Goal: Navigation & Orientation: Find specific page/section

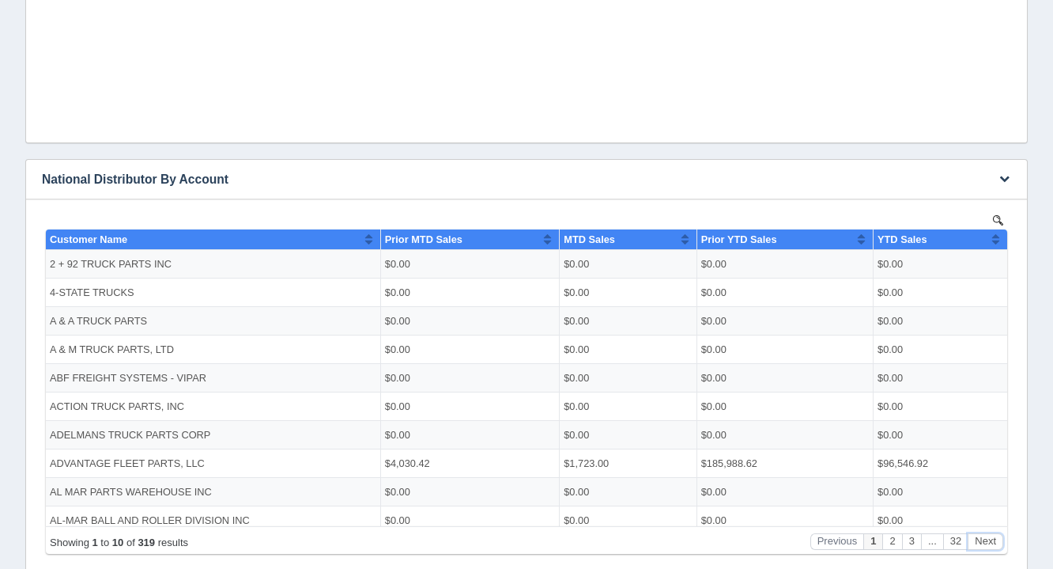
click at [995, 535] on button "Next" at bounding box center [986, 540] width 36 height 17
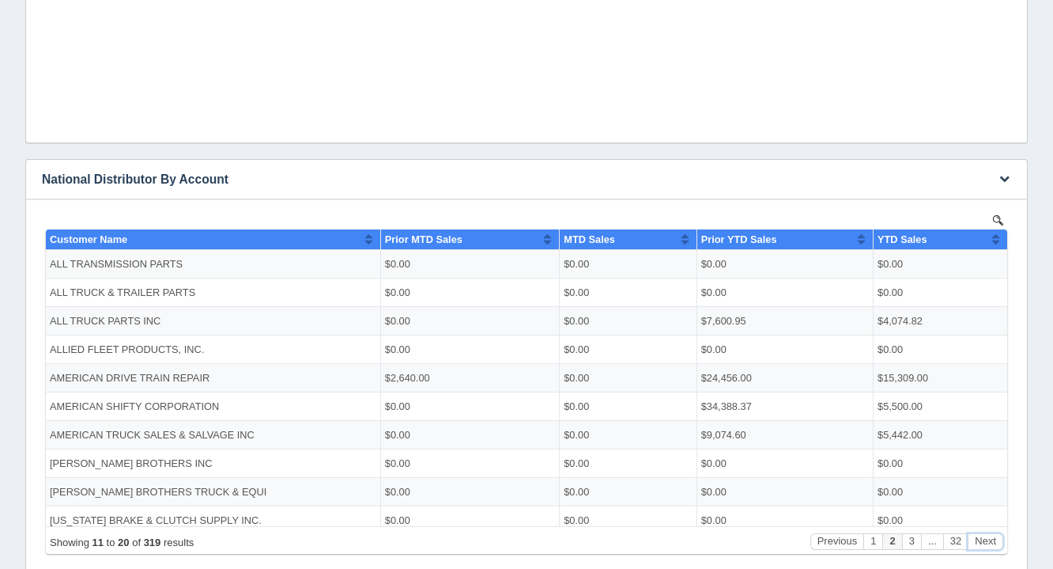
click at [995, 535] on button "Next" at bounding box center [986, 540] width 36 height 17
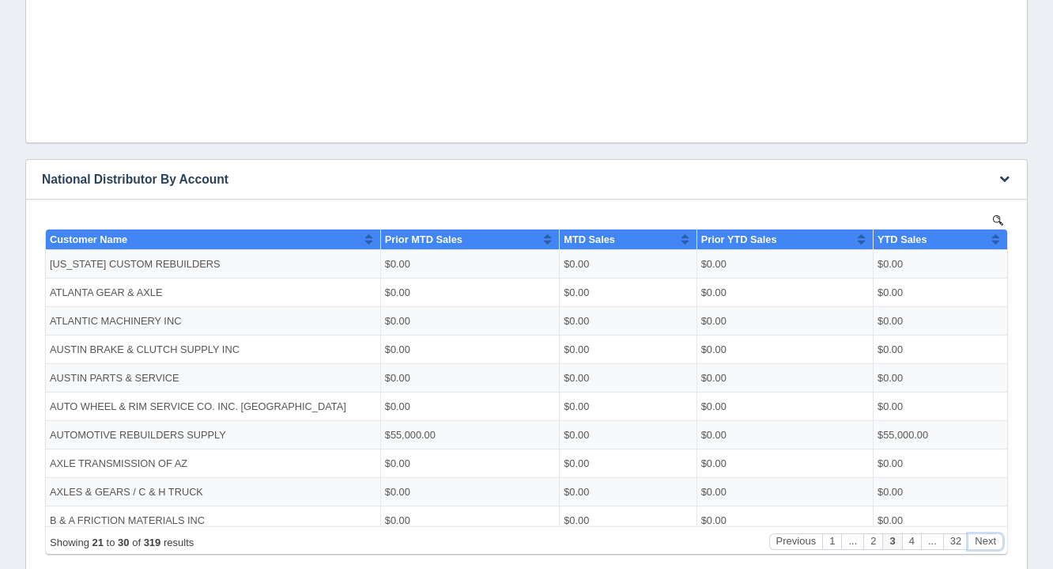
click at [995, 535] on button "Next" at bounding box center [986, 540] width 36 height 17
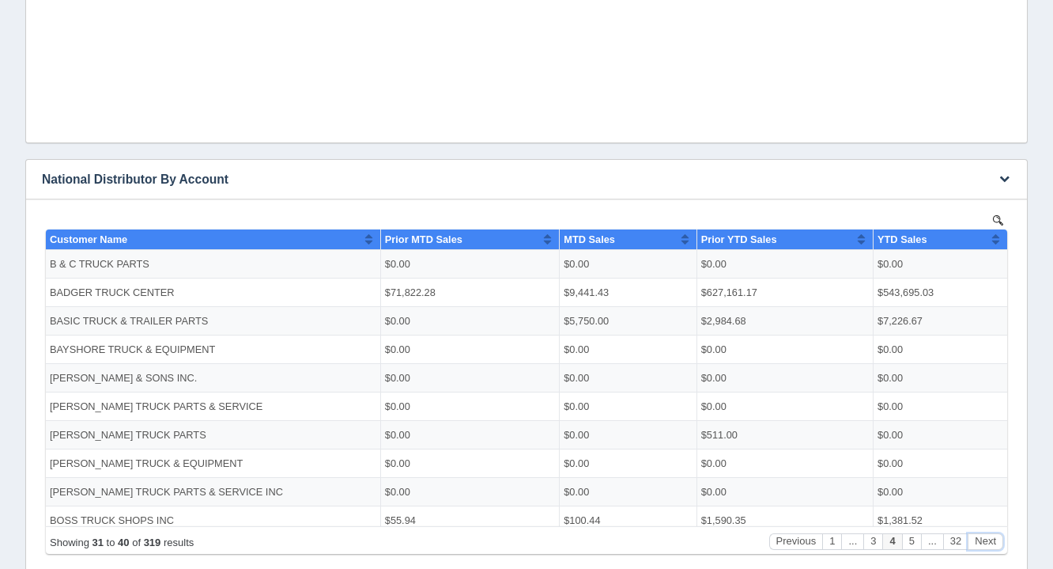
click at [995, 535] on button "Next" at bounding box center [986, 540] width 36 height 17
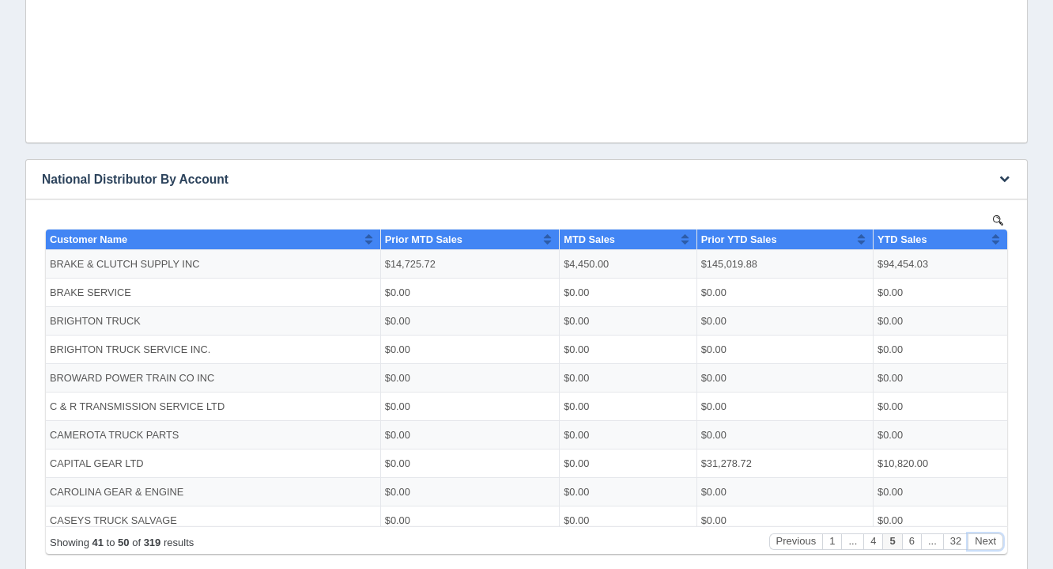
click at [995, 535] on button "Next" at bounding box center [986, 540] width 36 height 17
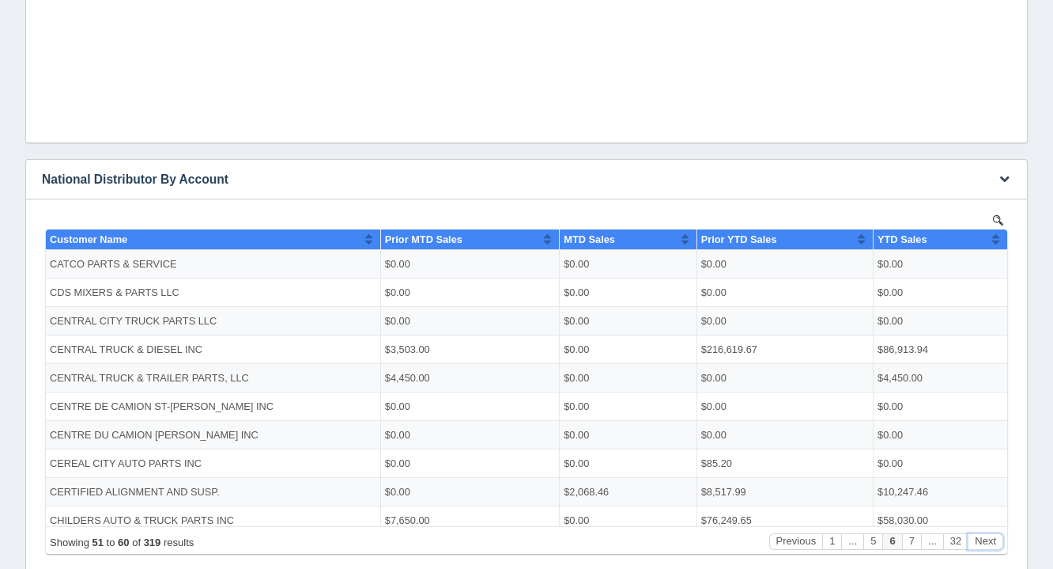
click at [995, 535] on button "Next" at bounding box center [986, 540] width 36 height 17
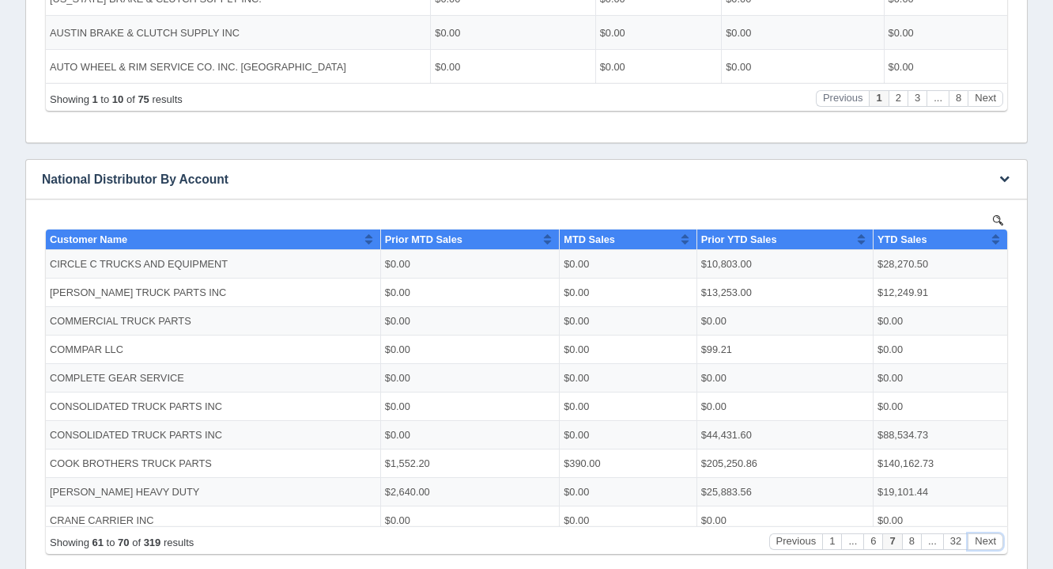
click at [995, 535] on button "Next" at bounding box center [986, 540] width 36 height 17
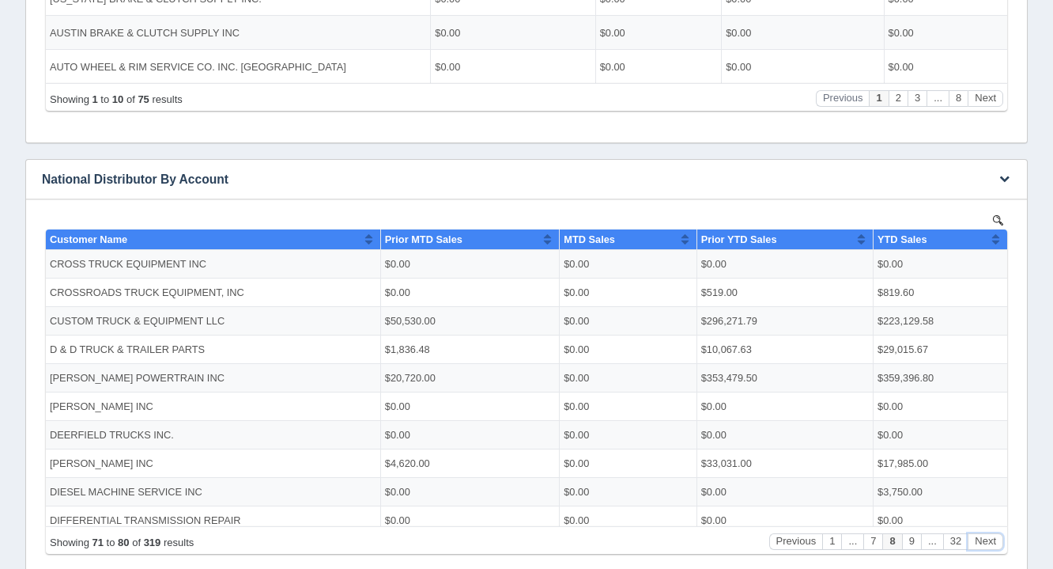
click at [995, 535] on button "Next" at bounding box center [986, 540] width 36 height 17
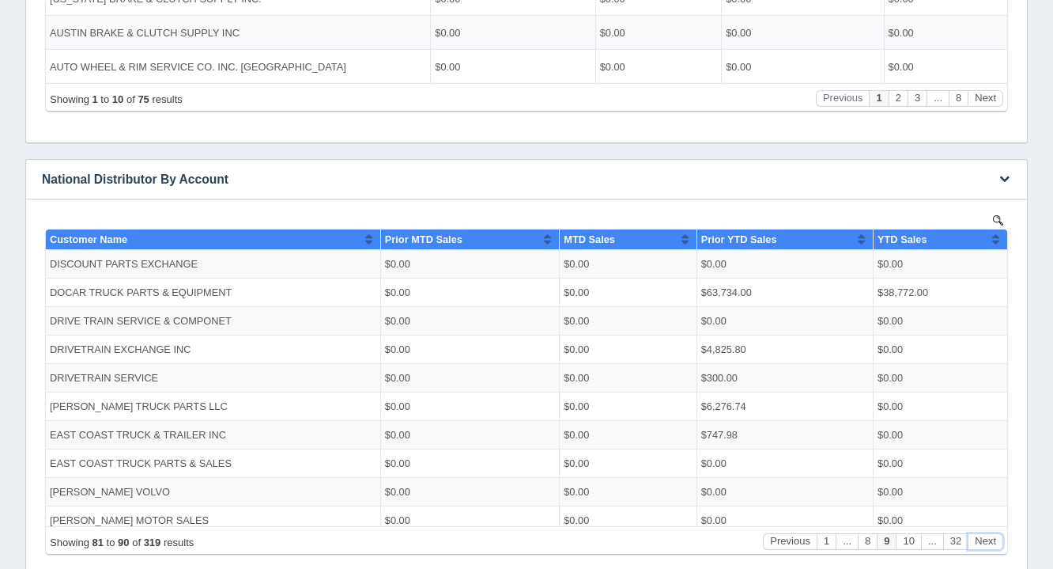
click at [995, 535] on button "Next" at bounding box center [986, 540] width 36 height 17
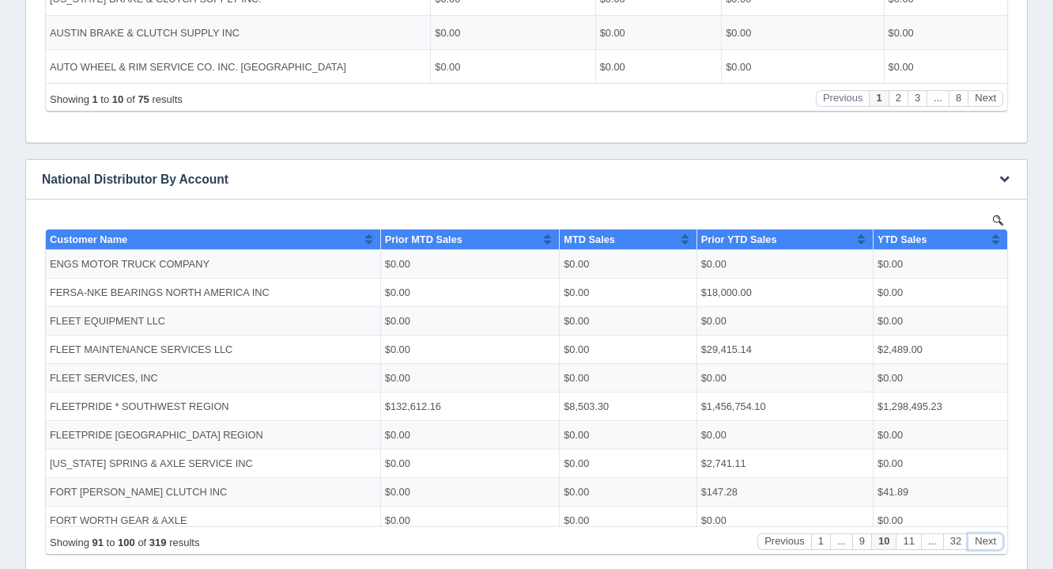
click at [995, 535] on button "Next" at bounding box center [986, 540] width 36 height 17
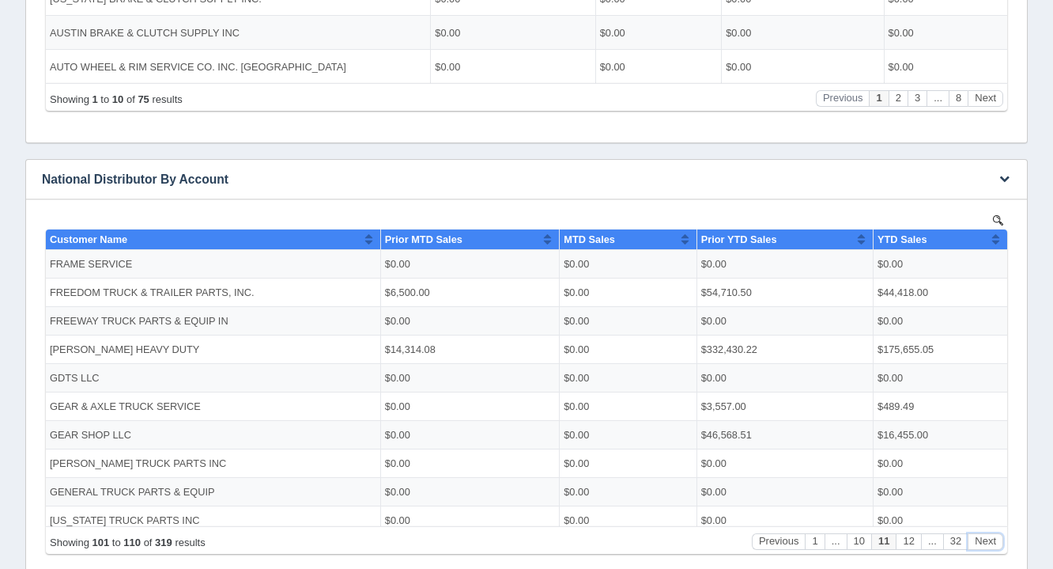
click at [995, 535] on button "Next" at bounding box center [986, 540] width 36 height 17
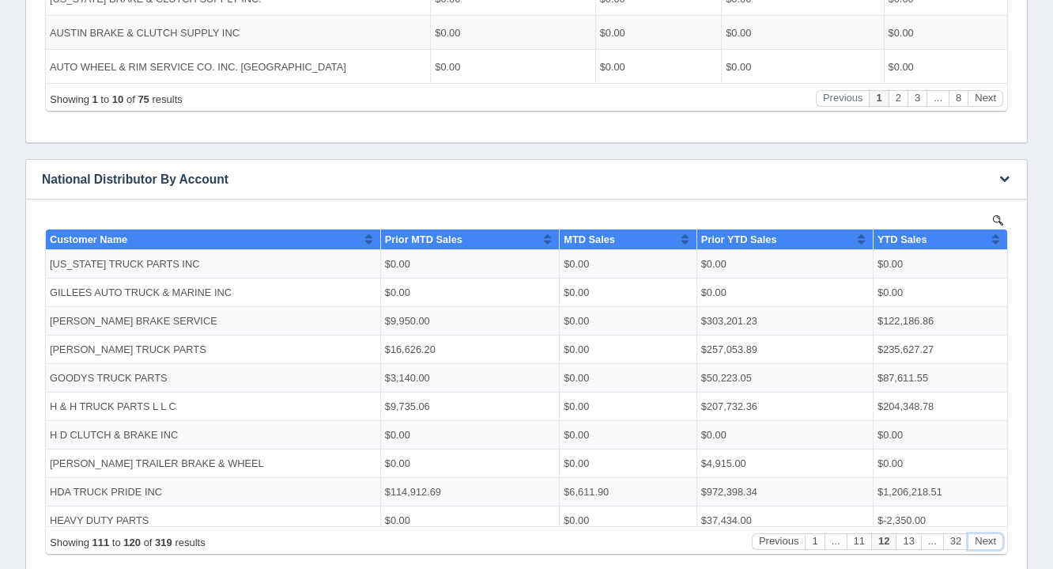
click at [995, 535] on button "Next" at bounding box center [986, 540] width 36 height 17
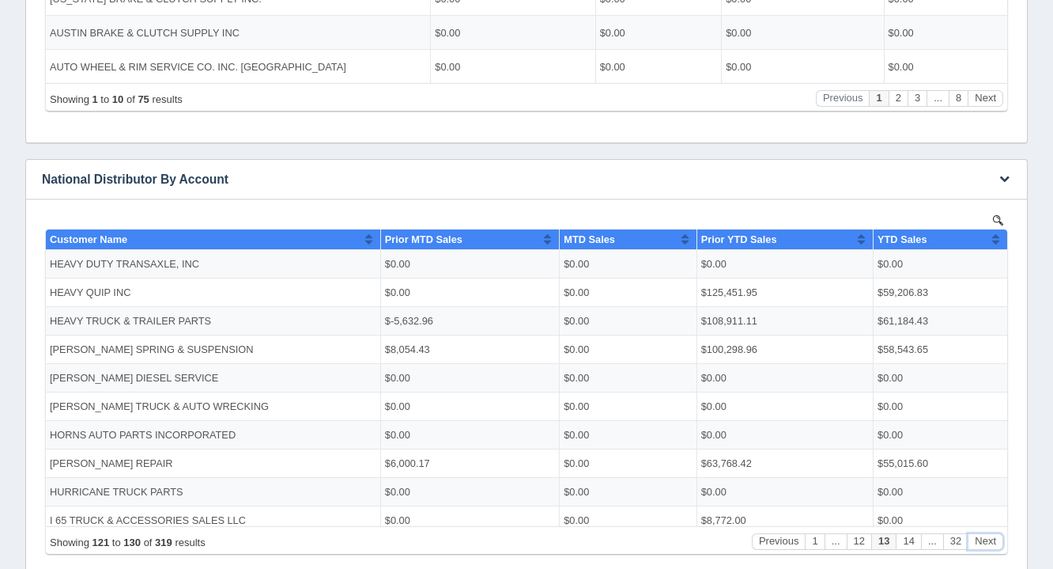
click at [995, 535] on button "Next" at bounding box center [986, 540] width 36 height 17
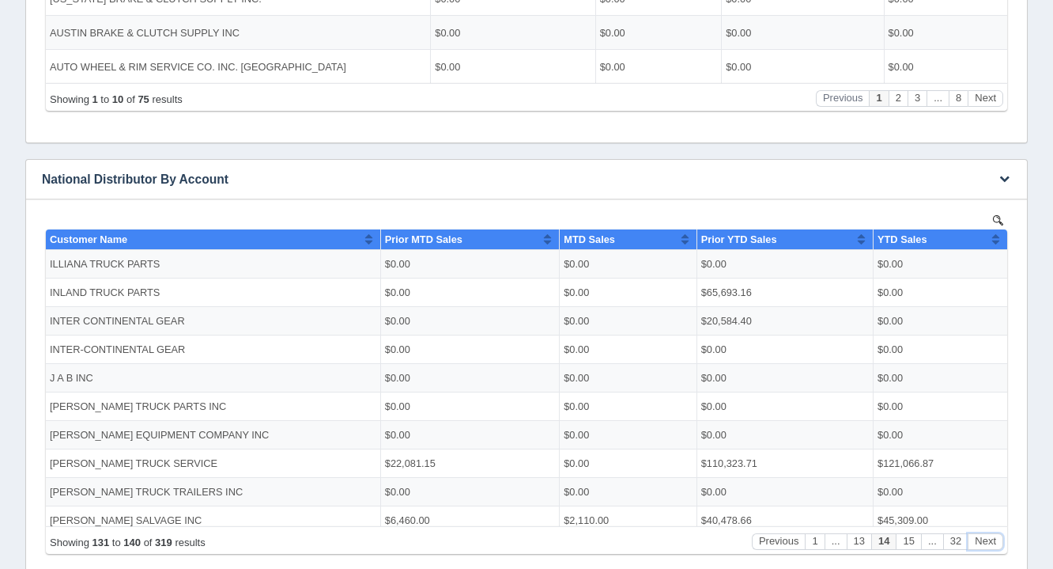
click at [995, 535] on button "Next" at bounding box center [986, 540] width 36 height 17
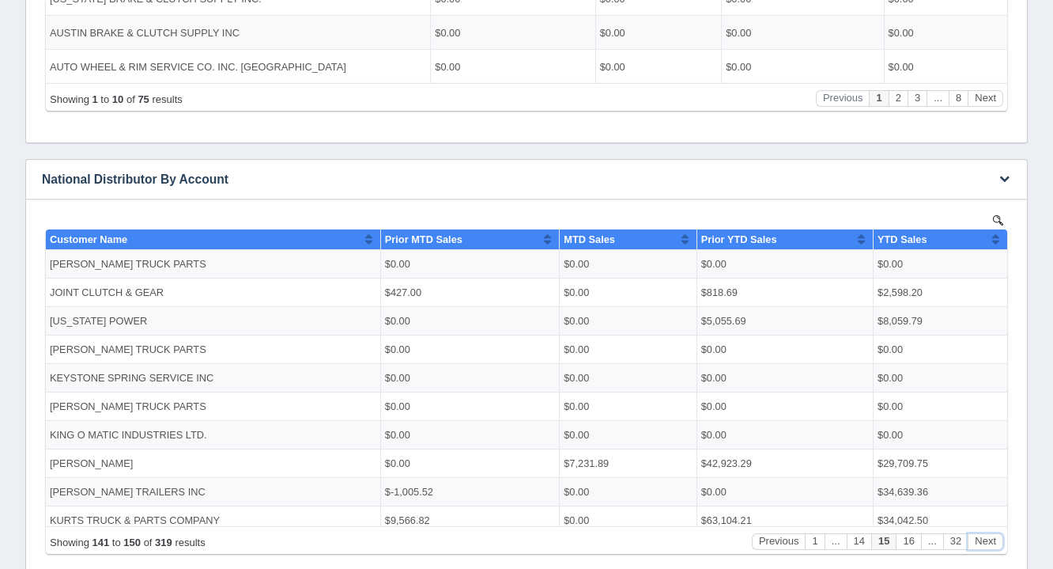
click at [995, 535] on button "Next" at bounding box center [986, 540] width 36 height 17
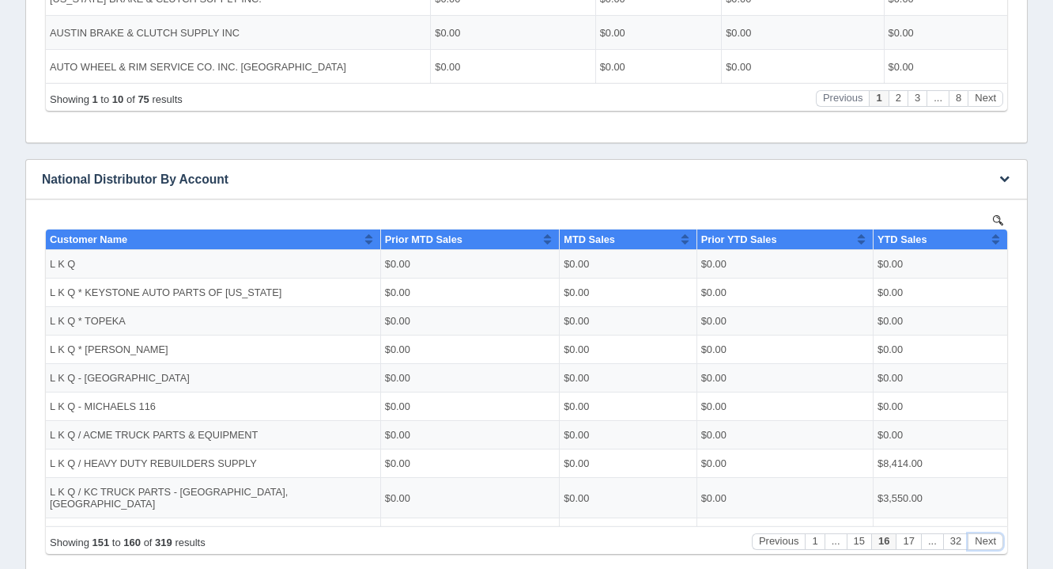
click at [995, 535] on button "Next" at bounding box center [986, 540] width 36 height 17
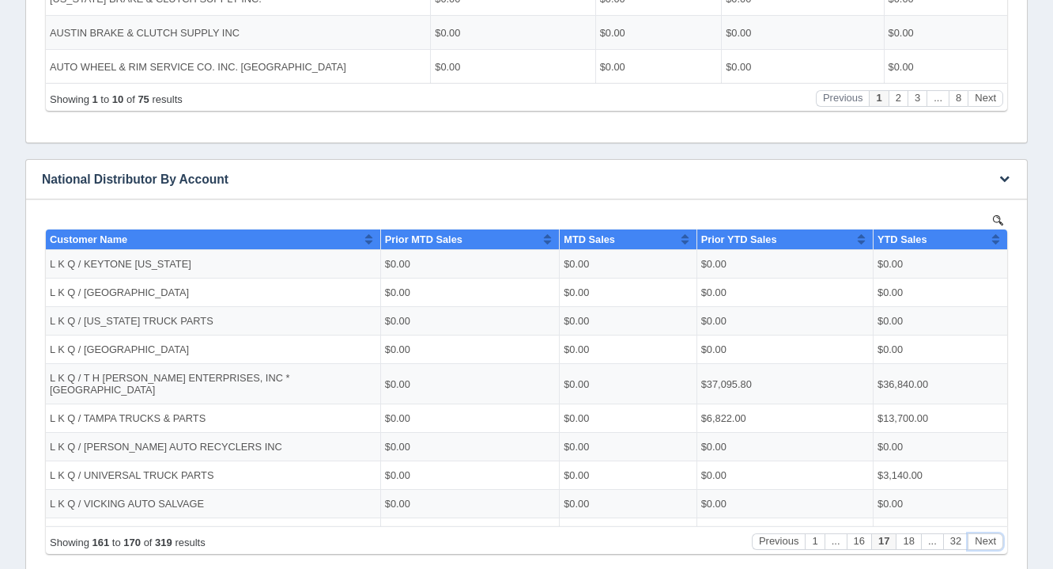
click at [995, 535] on button "Next" at bounding box center [986, 540] width 36 height 17
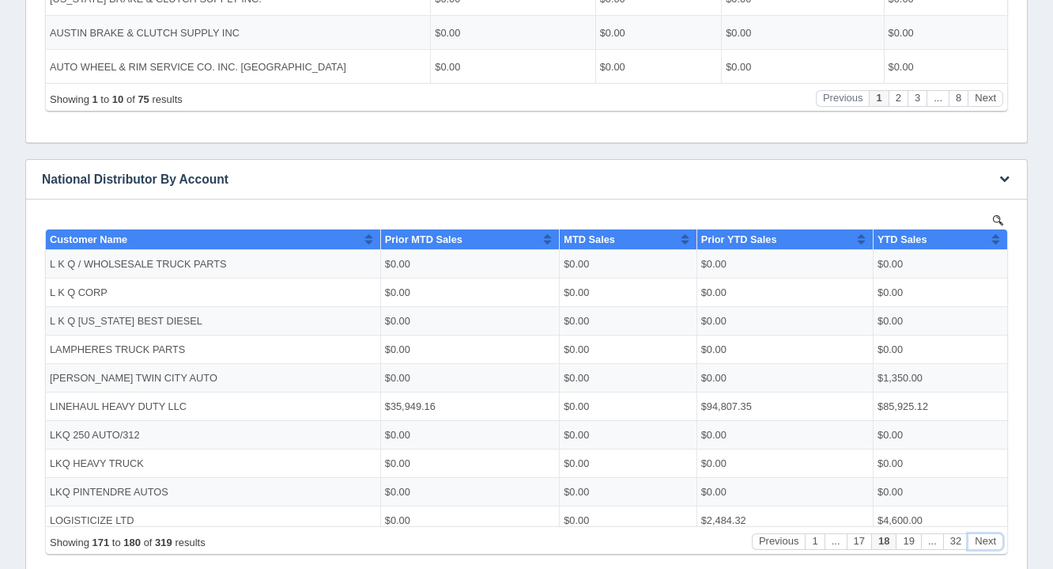
click at [995, 535] on button "Next" at bounding box center [986, 540] width 36 height 17
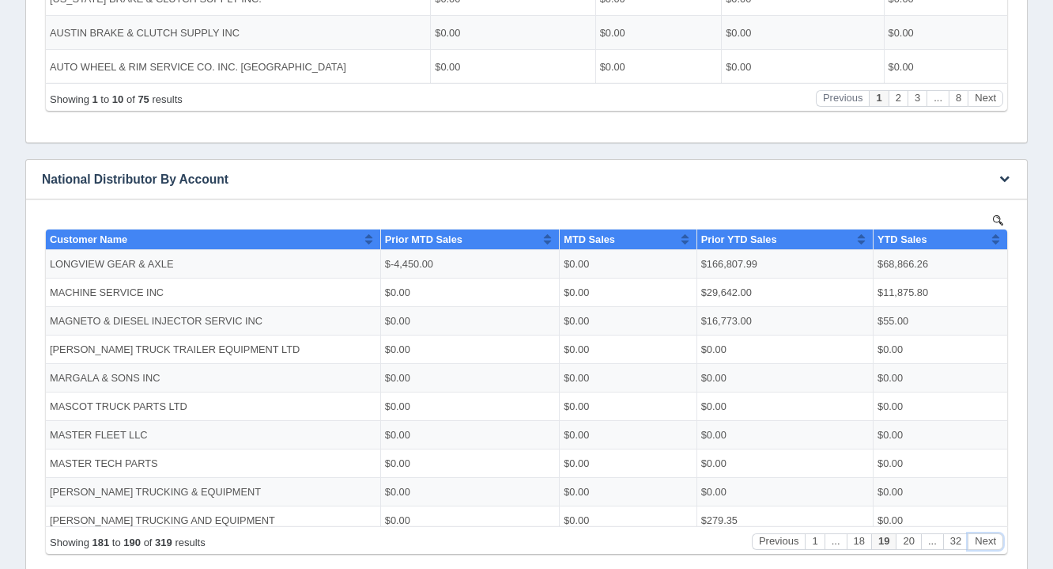
click at [995, 535] on button "Next" at bounding box center [986, 540] width 36 height 17
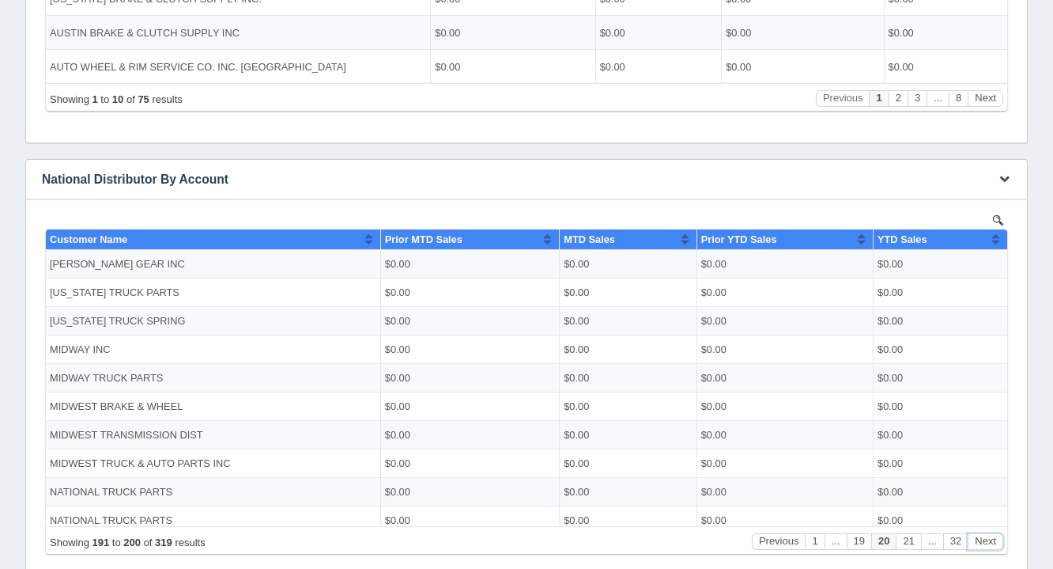
click at [995, 535] on button "Next" at bounding box center [986, 540] width 36 height 17
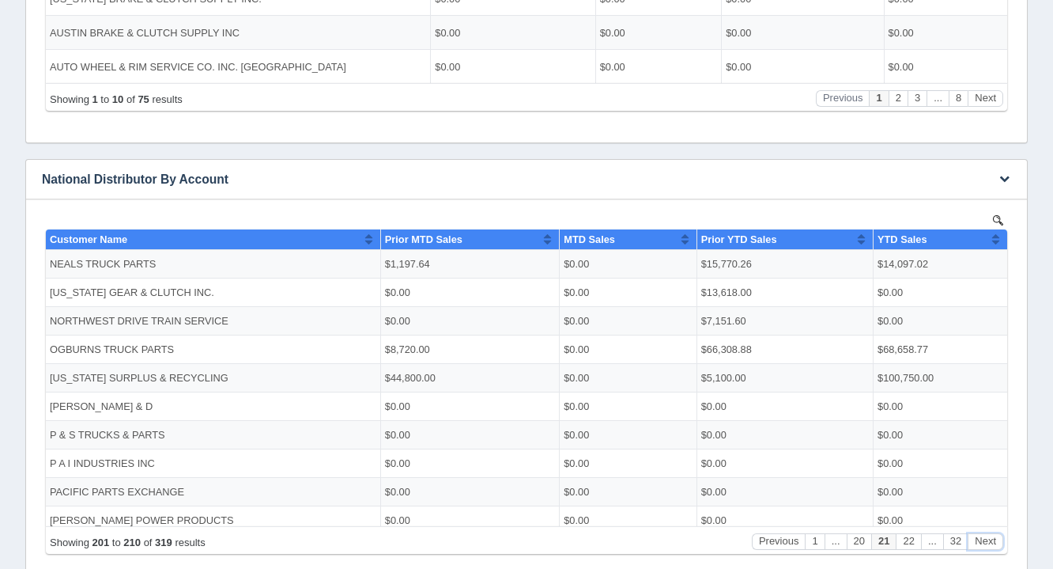
click at [995, 535] on button "Next" at bounding box center [986, 540] width 36 height 17
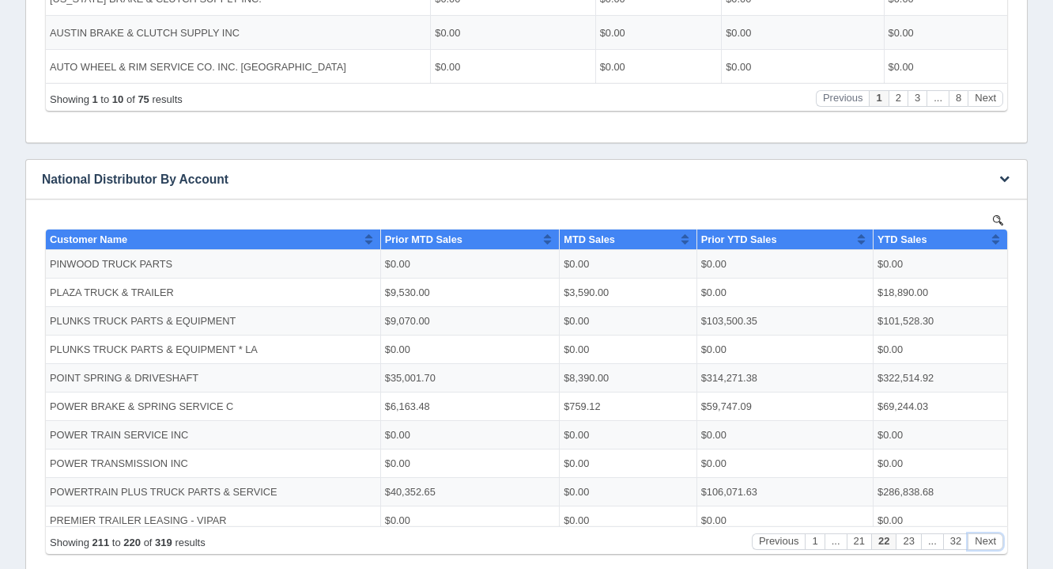
click at [995, 535] on button "Next" at bounding box center [986, 540] width 36 height 17
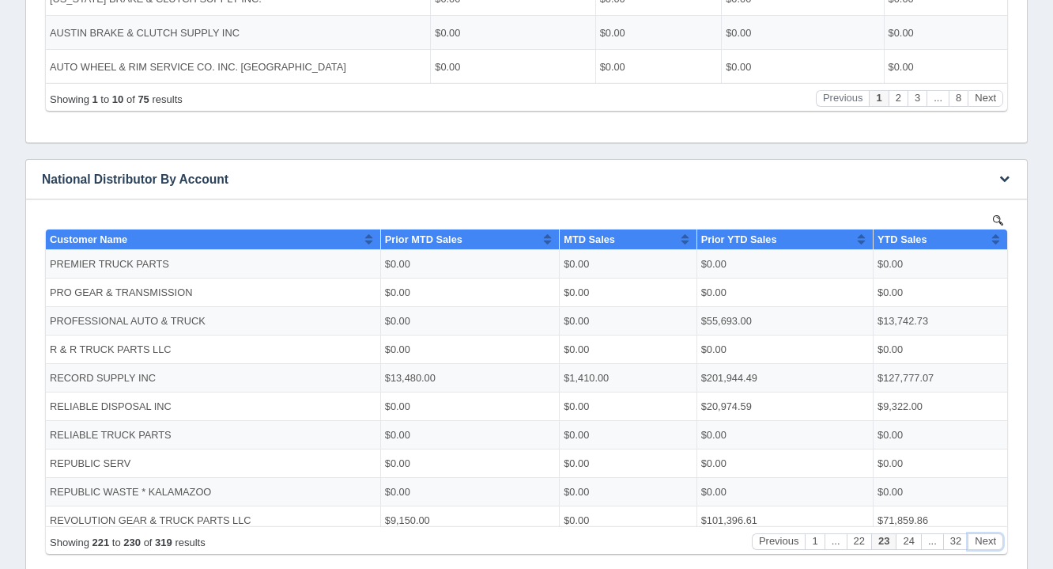
click at [995, 535] on button "Next" at bounding box center [986, 540] width 36 height 17
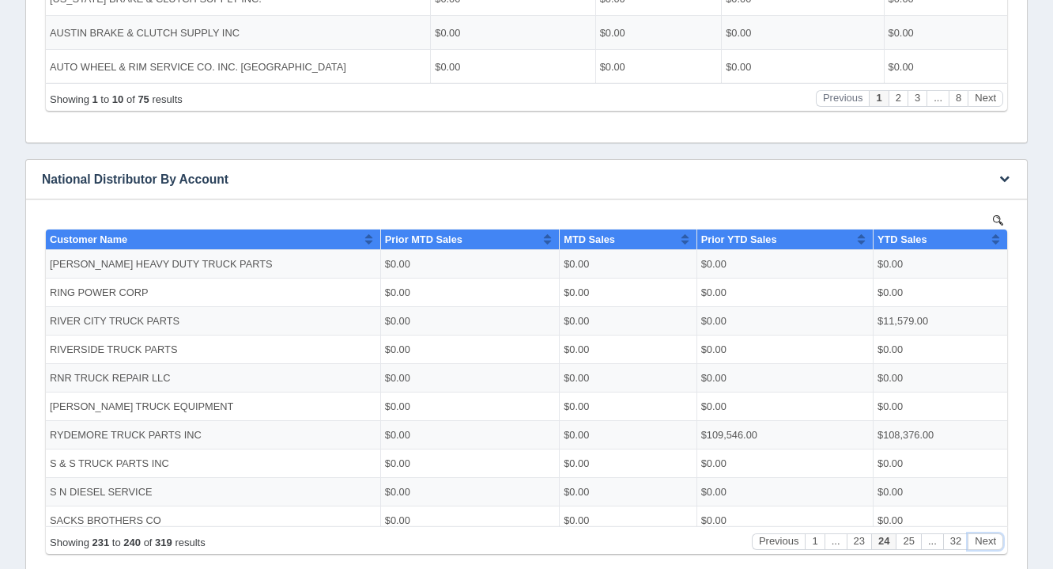
click at [995, 535] on button "Next" at bounding box center [986, 540] width 36 height 17
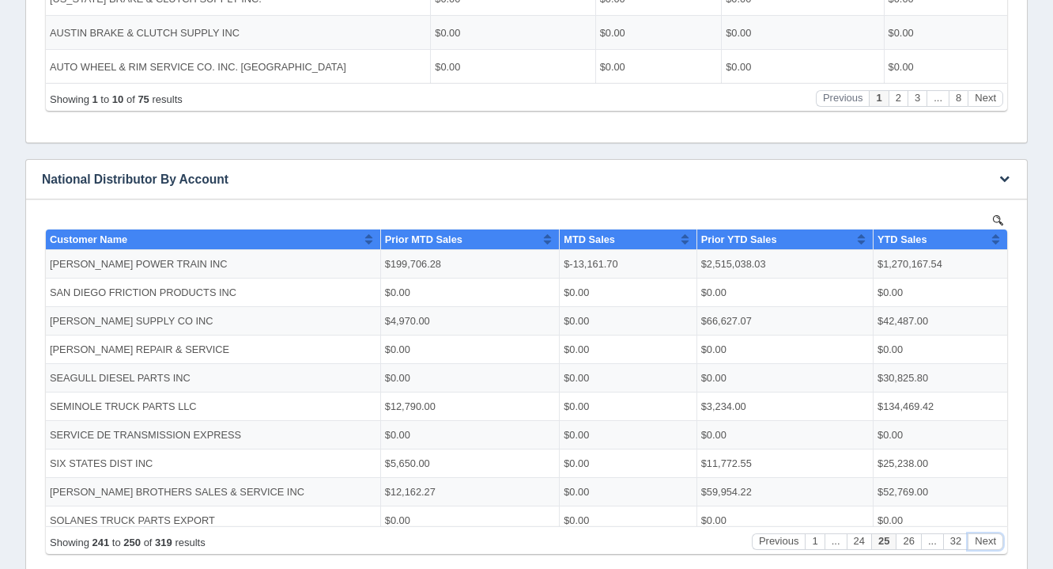
click at [995, 535] on button "Next" at bounding box center [986, 540] width 36 height 17
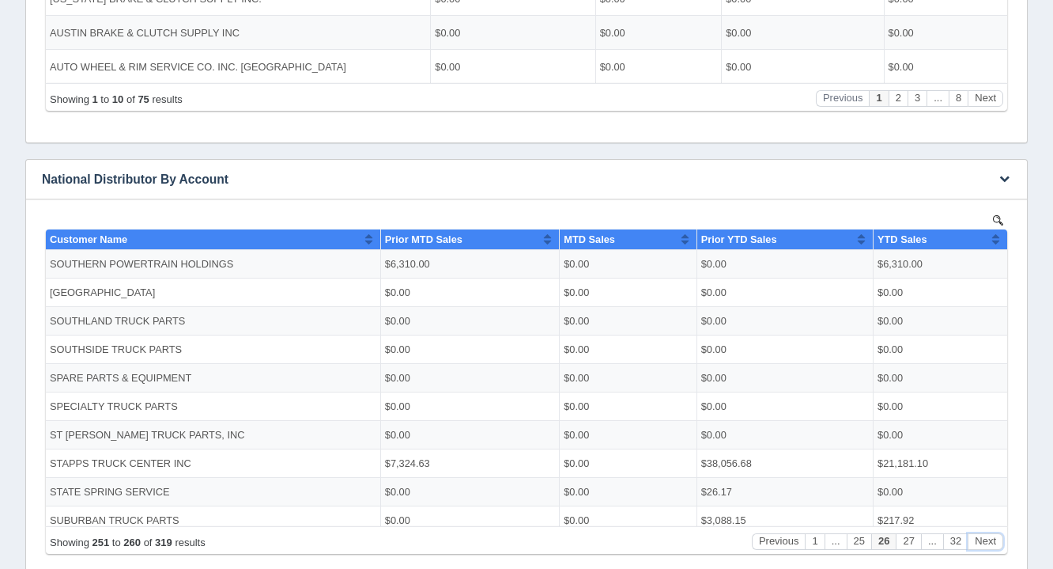
click at [995, 535] on button "Next" at bounding box center [986, 540] width 36 height 17
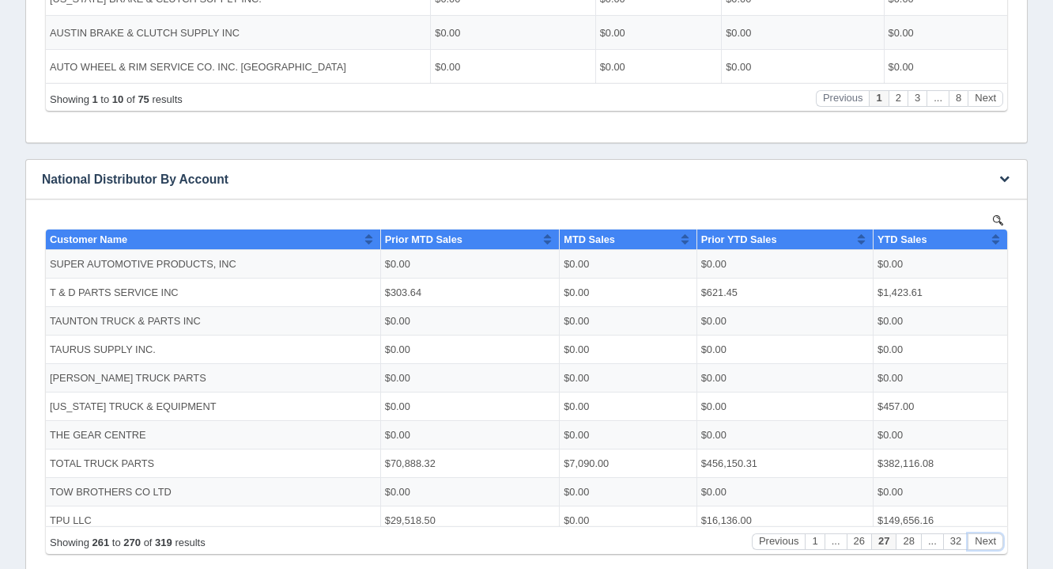
click at [995, 535] on button "Next" at bounding box center [986, 540] width 36 height 17
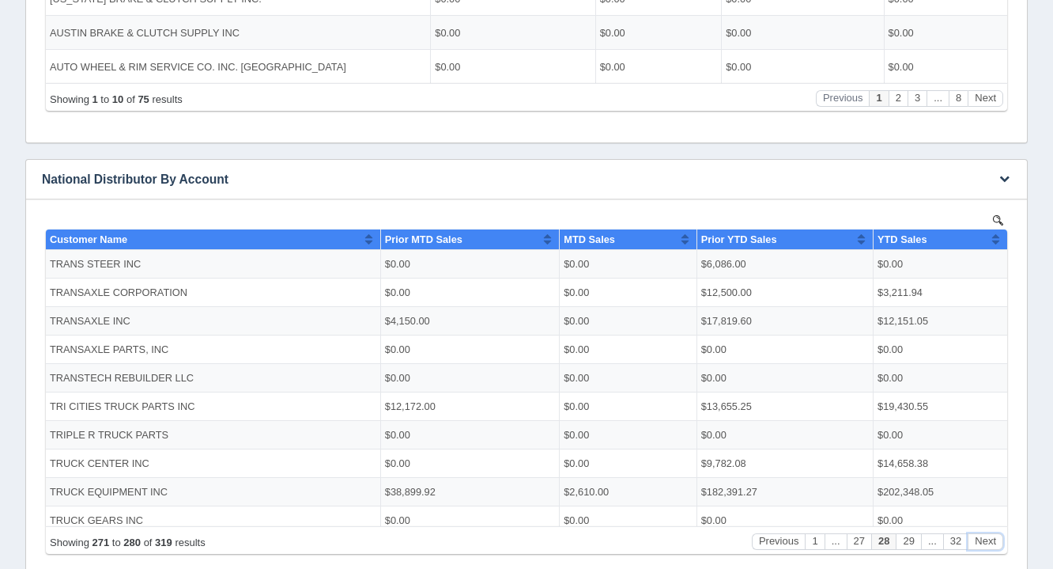
click at [995, 535] on button "Next" at bounding box center [986, 540] width 36 height 17
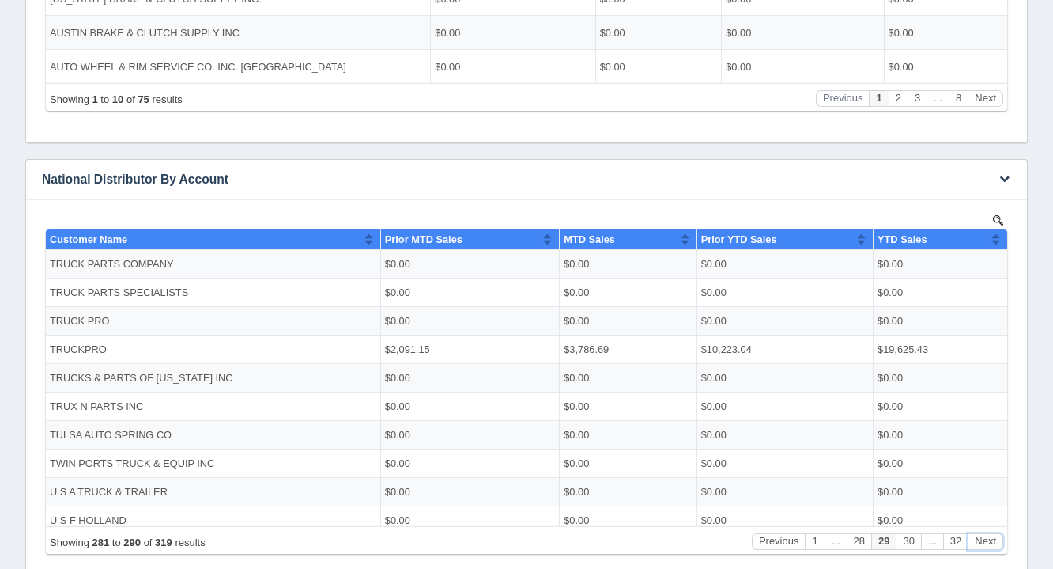
click at [995, 535] on button "Next" at bounding box center [986, 540] width 36 height 17
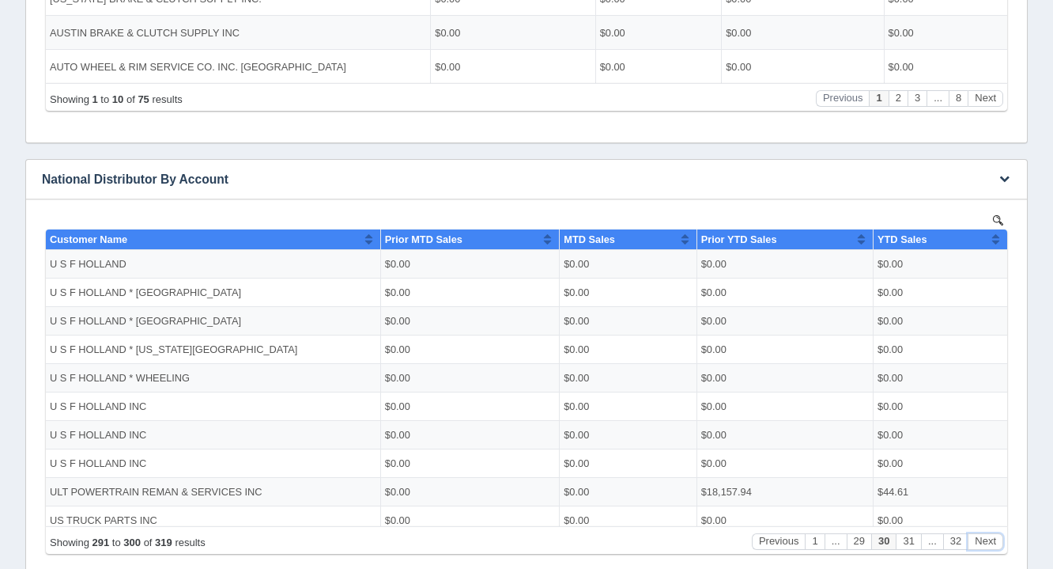
click at [995, 535] on button "Next" at bounding box center [986, 540] width 36 height 17
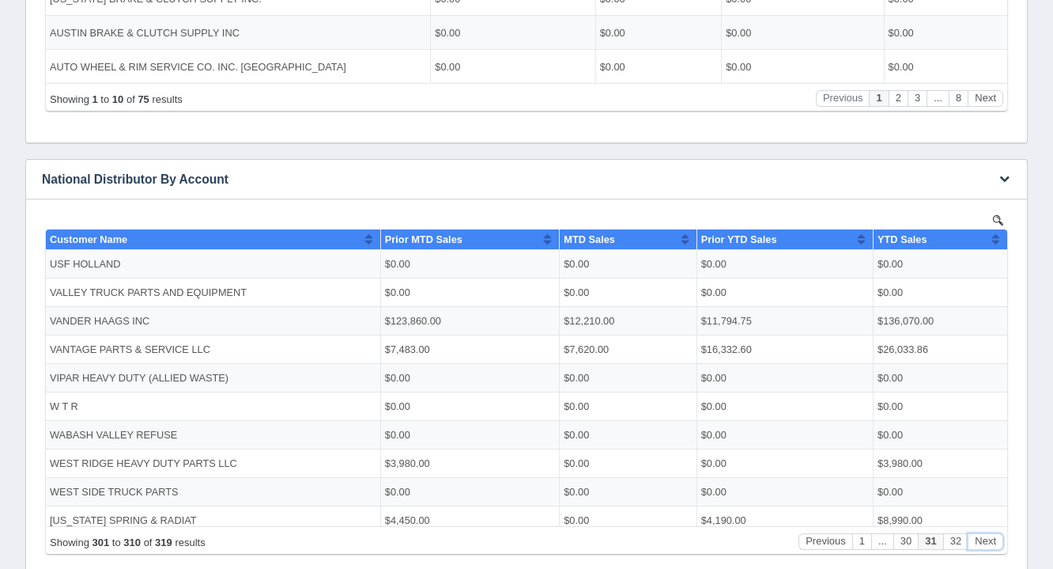
click at [995, 535] on button "Next" at bounding box center [986, 540] width 36 height 17
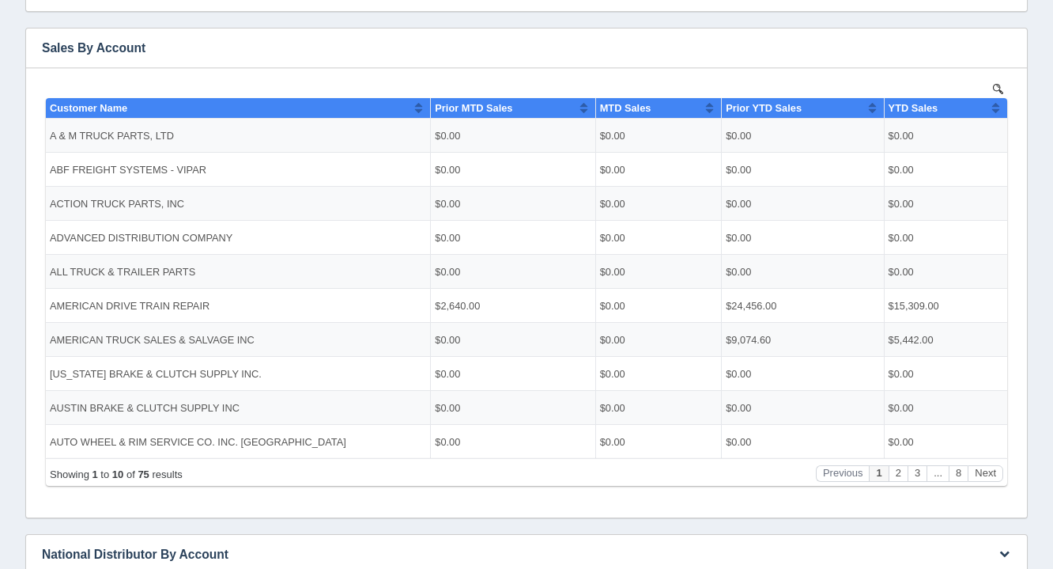
scroll to position [273, 0]
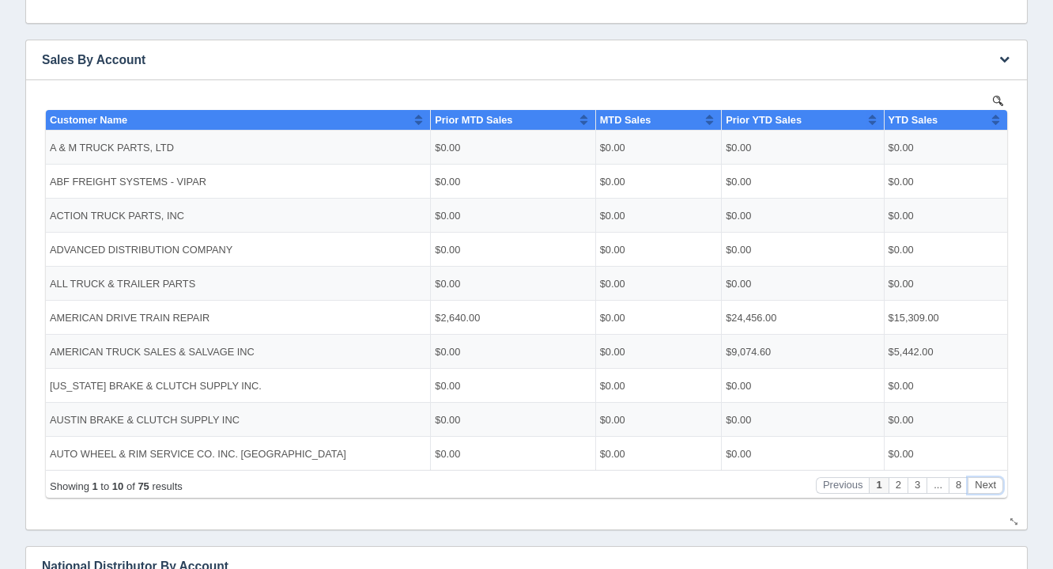
click at [990, 477] on button "Next" at bounding box center [986, 484] width 36 height 17
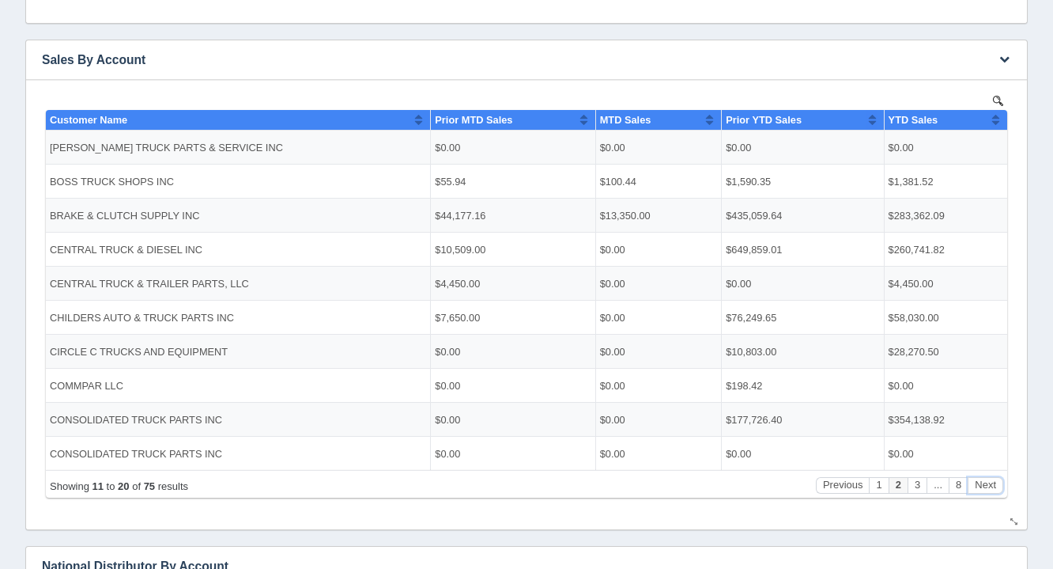
click at [990, 477] on button "Next" at bounding box center [986, 484] width 36 height 17
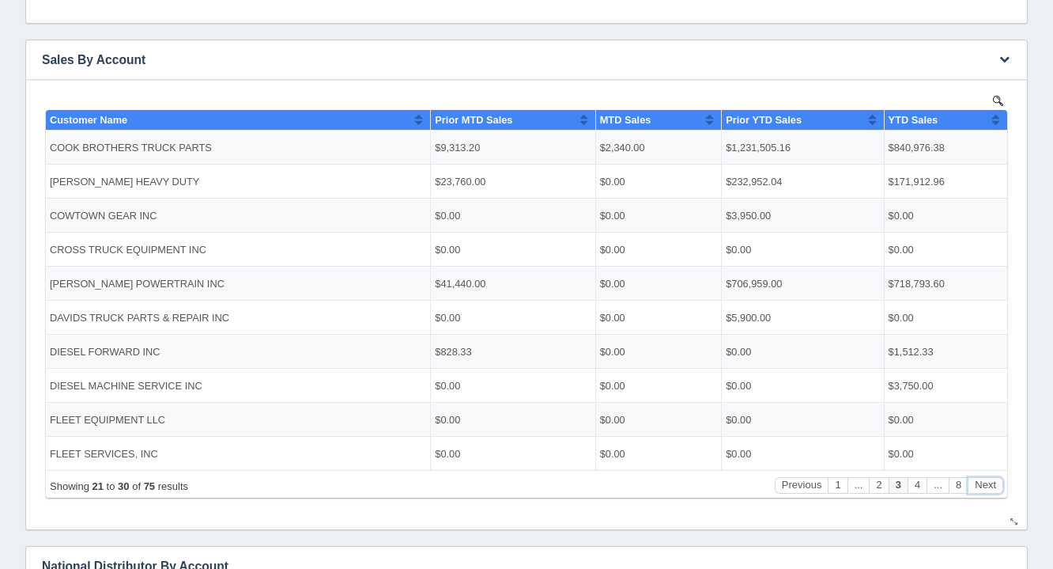
click at [990, 477] on button "Next" at bounding box center [986, 484] width 36 height 17
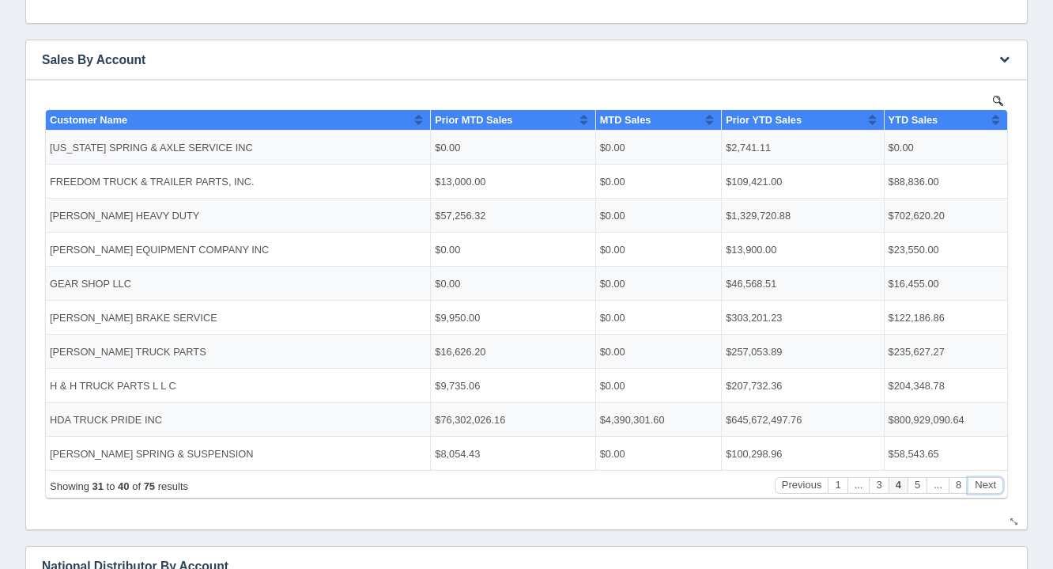
click at [990, 477] on button "Next" at bounding box center [986, 484] width 36 height 17
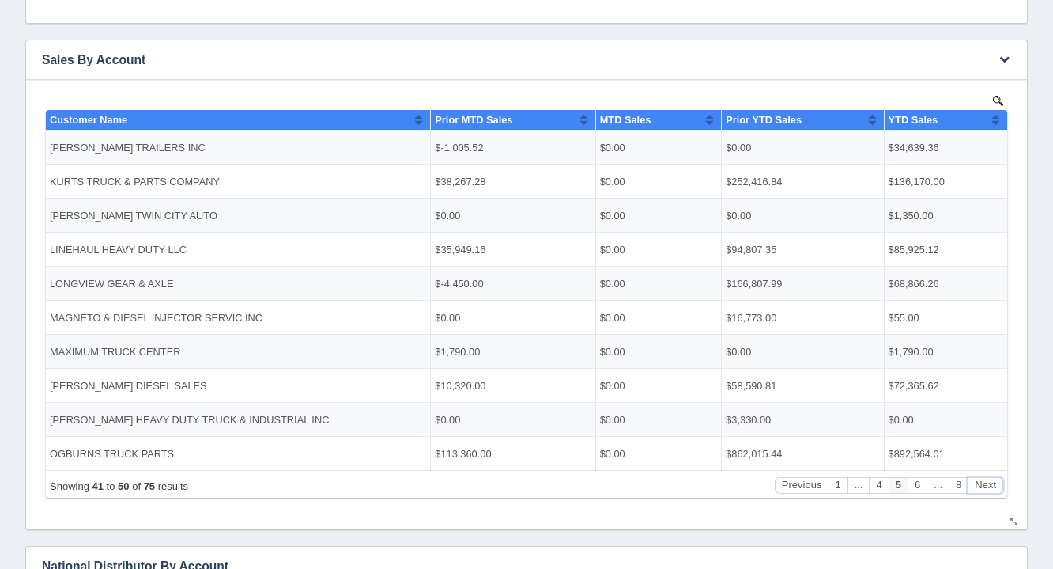
click at [990, 477] on button "Next" at bounding box center [986, 484] width 36 height 17
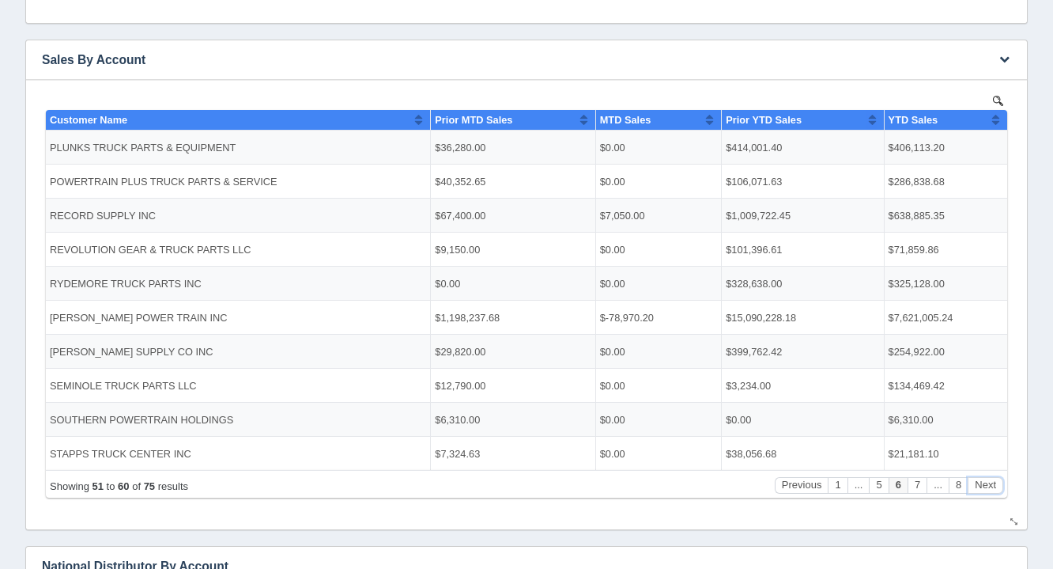
click at [990, 477] on button "Next" at bounding box center [986, 484] width 36 height 17
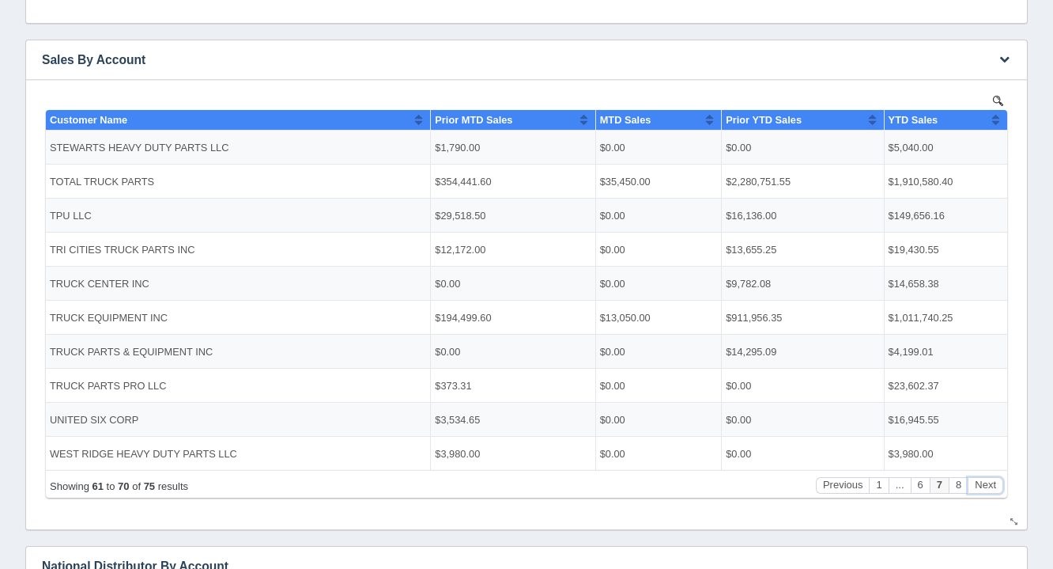
click at [990, 477] on button "Next" at bounding box center [986, 484] width 36 height 17
